Goal: Navigation & Orientation: Find specific page/section

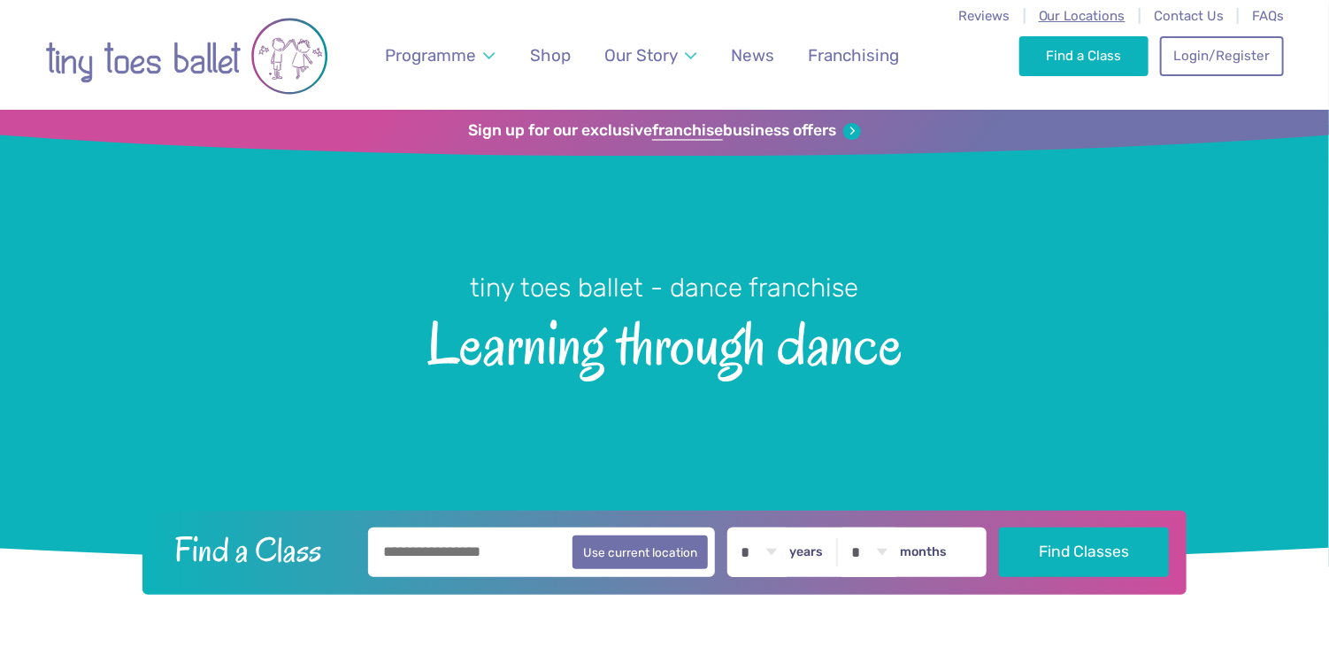
click at [1104, 21] on span "Our Locations" at bounding box center [1082, 16] width 87 height 16
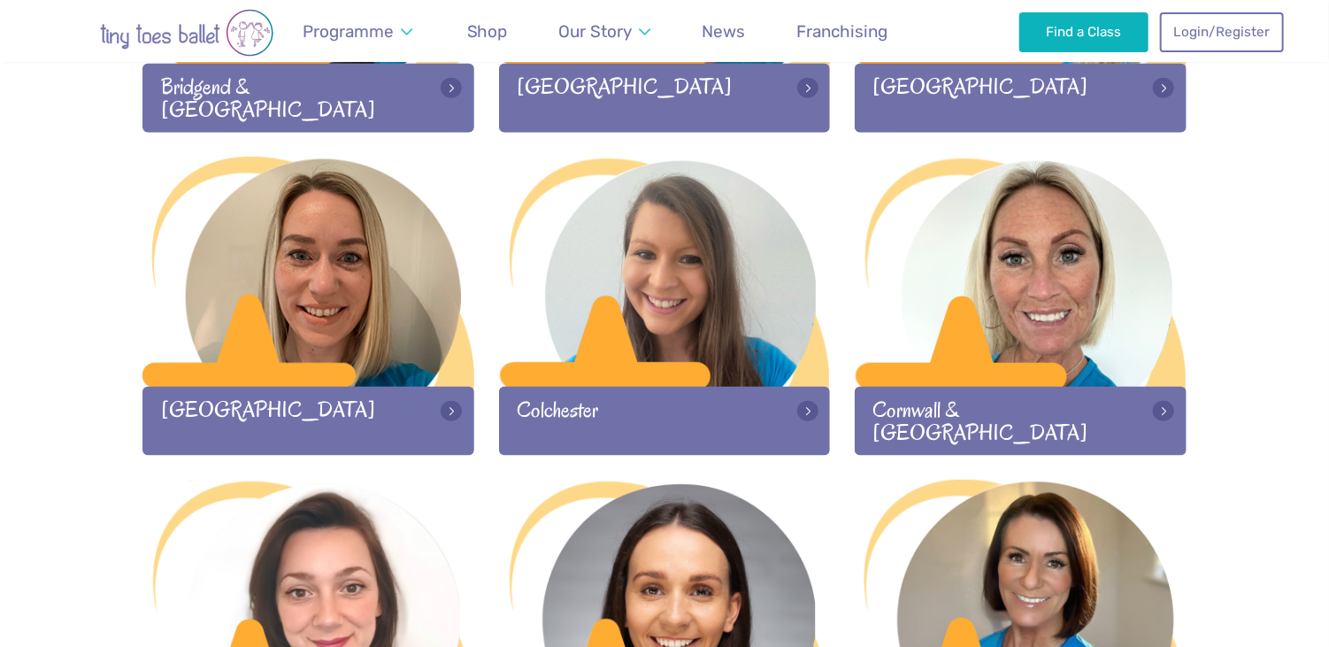
scroll to position [813, 0]
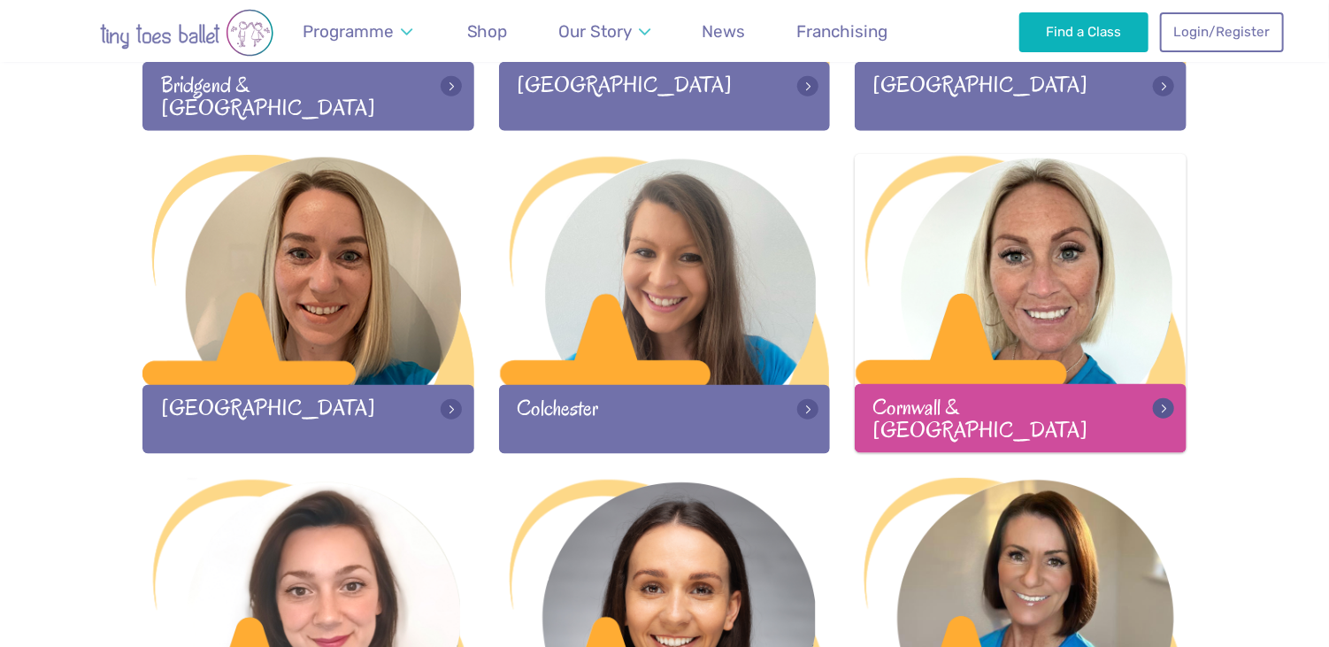
click at [1024, 327] on div at bounding box center [1021, 271] width 332 height 234
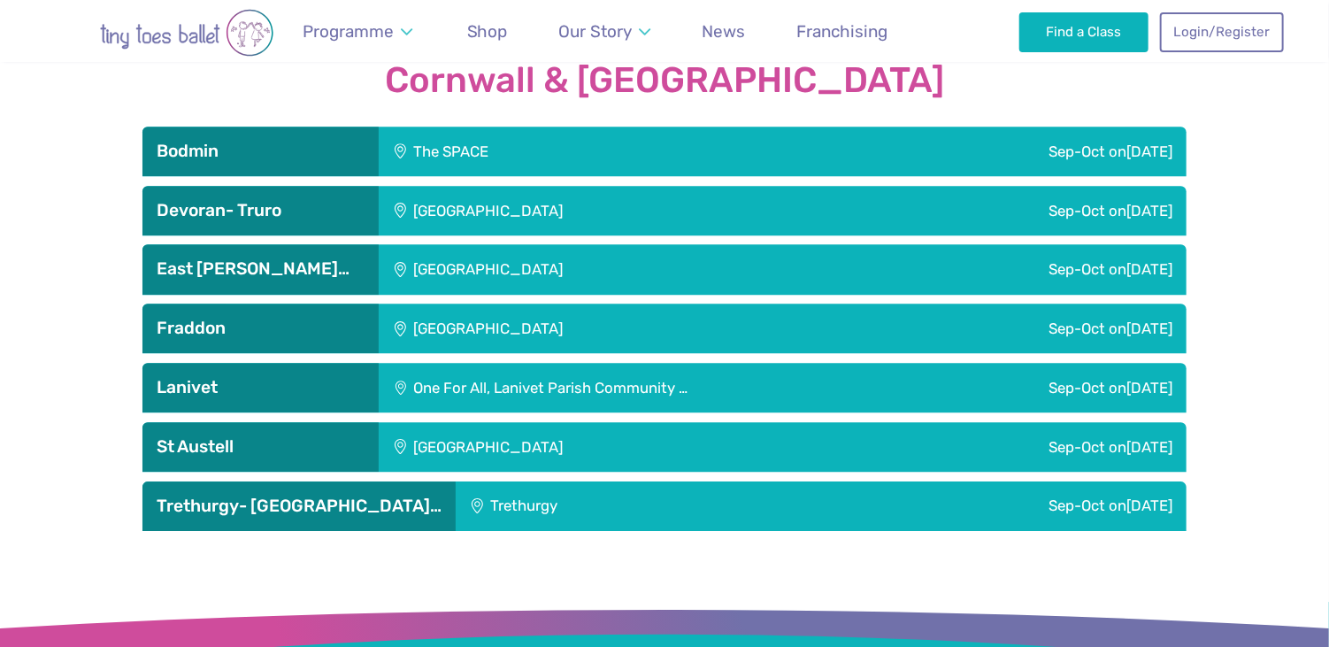
scroll to position [2428, 0]
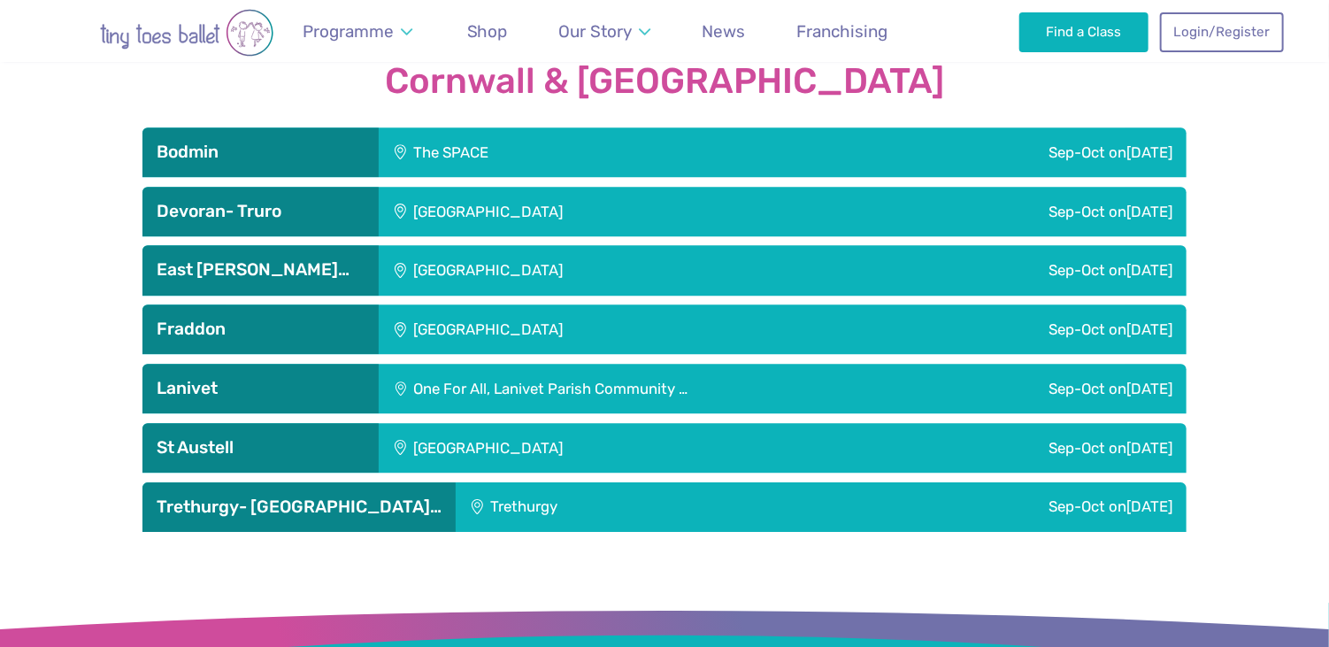
click at [583, 364] on div "One For All, Lanivet Parish Community …" at bounding box center [653, 389] width 549 height 50
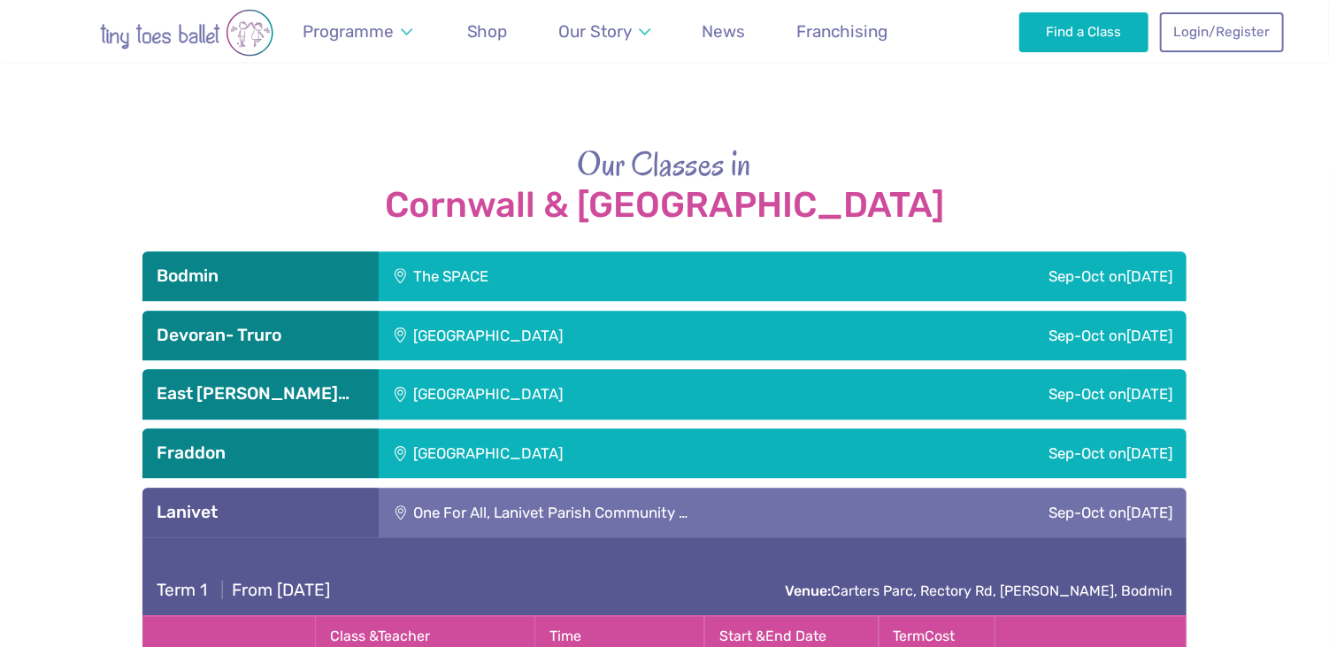
scroll to position [2301, 0]
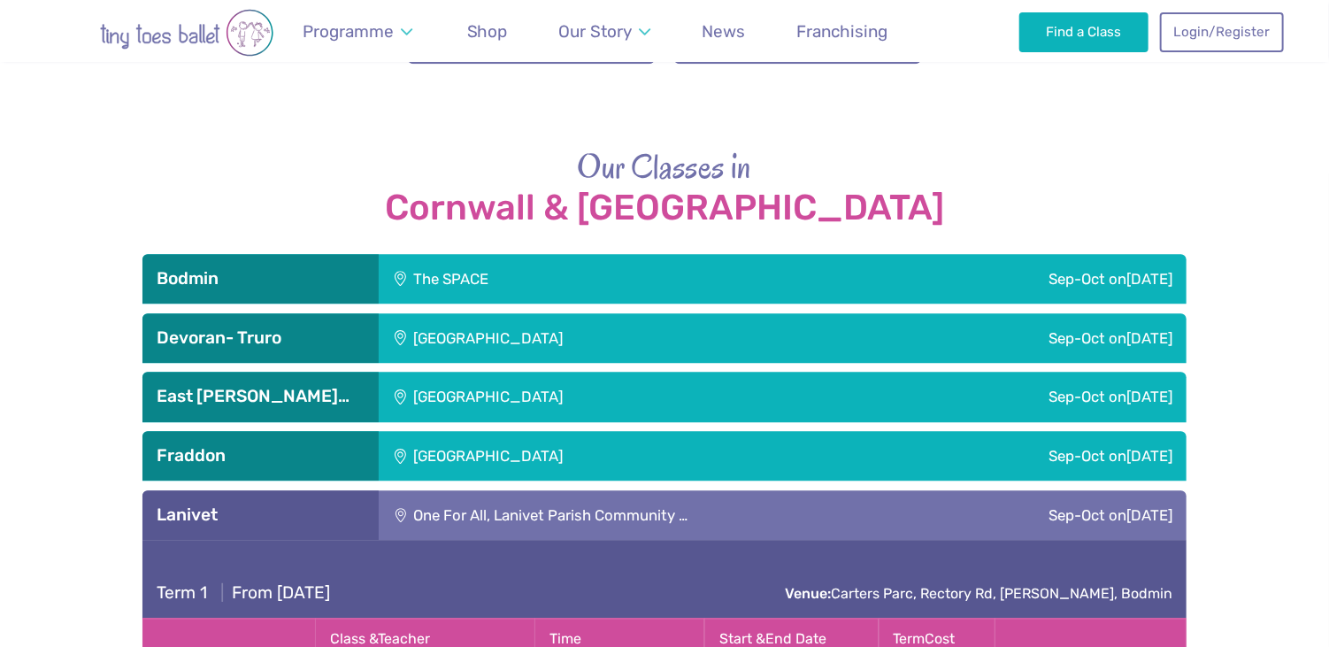
click at [477, 431] on div "[GEOGRAPHIC_DATA]" at bounding box center [607, 456] width 457 height 50
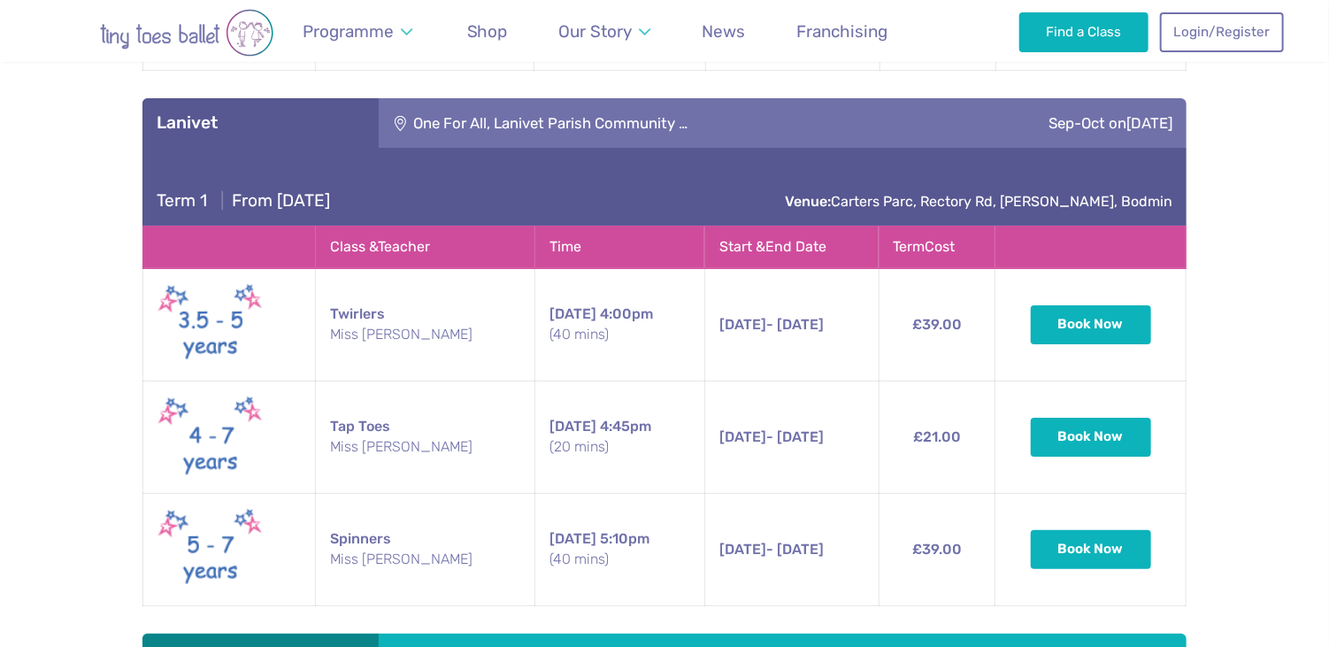
scroll to position [3302, 0]
